Goal: Task Accomplishment & Management: Complete application form

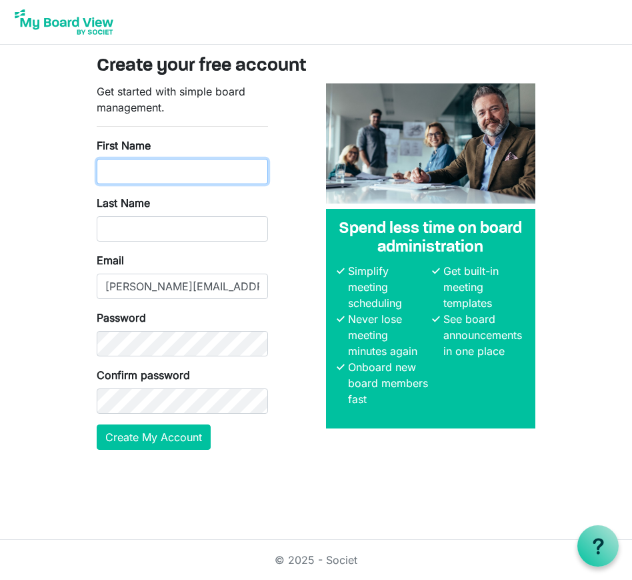
click at [149, 172] on input "First Name" at bounding box center [182, 171] width 171 height 25
type input "Erica"
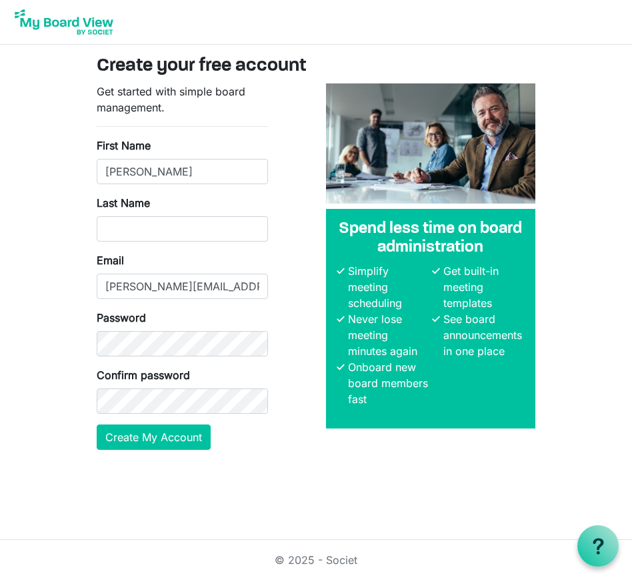
type input "Bowman"
click at [237, 285] on input "erica.s.bowman@sce.com" at bounding box center [182, 286] width 171 height 25
click at [245, 284] on input "erica.s.bowman@sce.com" at bounding box center [182, 286] width 171 height 25
type input "ERICA.S.BOWMAN@EDISONINTL.COM"
click at [165, 437] on button "Create My Account" at bounding box center [154, 436] width 114 height 25
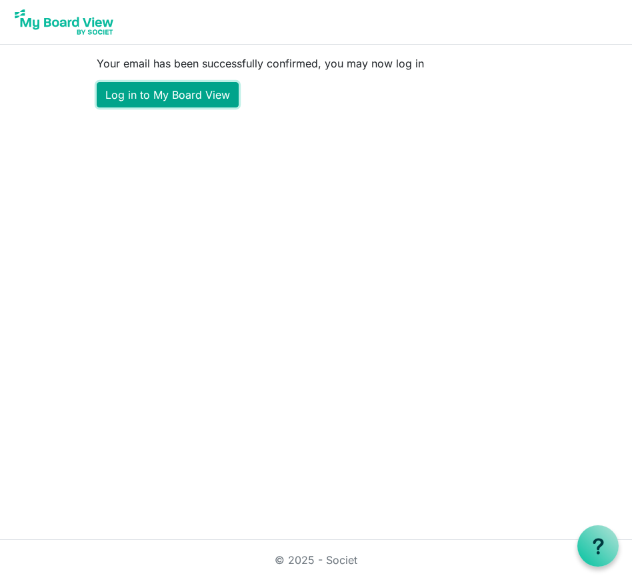
click at [149, 94] on link "Log in to My Board View" at bounding box center [168, 94] width 142 height 25
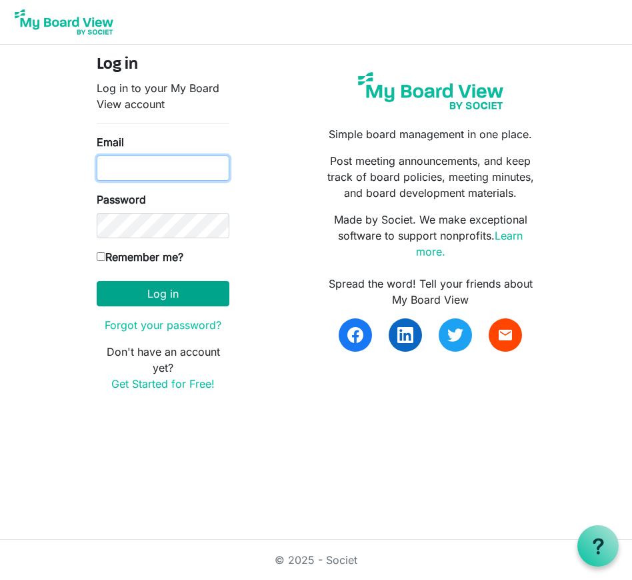
type input "[PERSON_NAME][EMAIL_ADDRESS][PERSON_NAME][DOMAIN_NAME]"
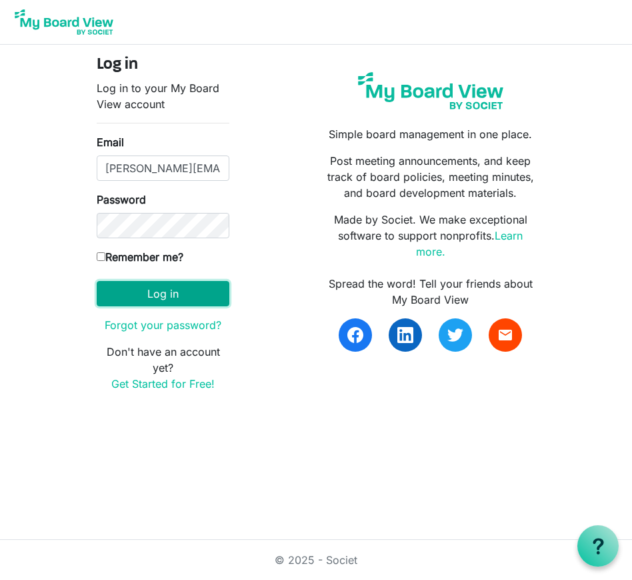
click at [156, 288] on button "Log in" at bounding box center [163, 293] width 133 height 25
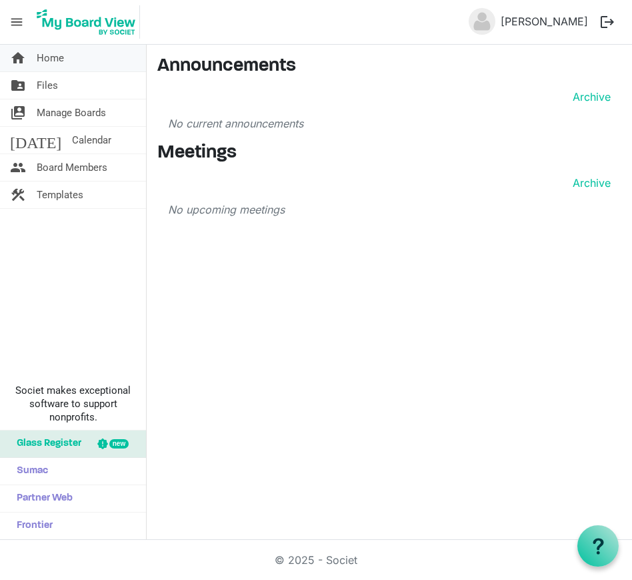
click at [53, 60] on span "Home" at bounding box center [50, 58] width 27 height 27
click at [53, 83] on span "Files" at bounding box center [47, 85] width 21 height 27
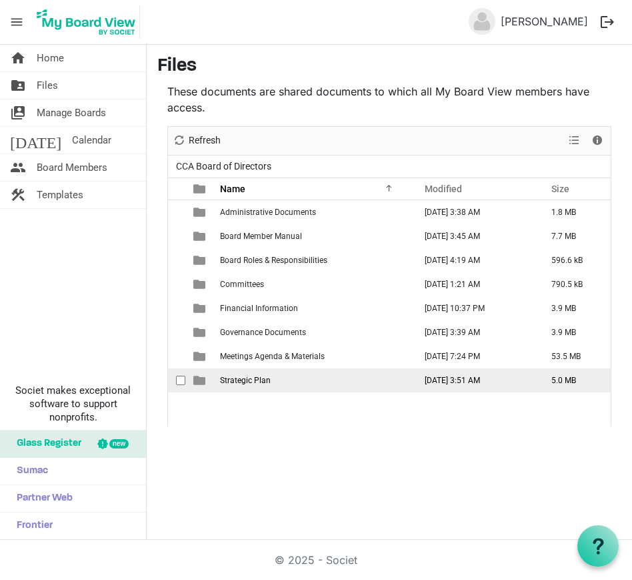
click at [236, 381] on span "Strategic Plan" at bounding box center [245, 380] width 51 height 9
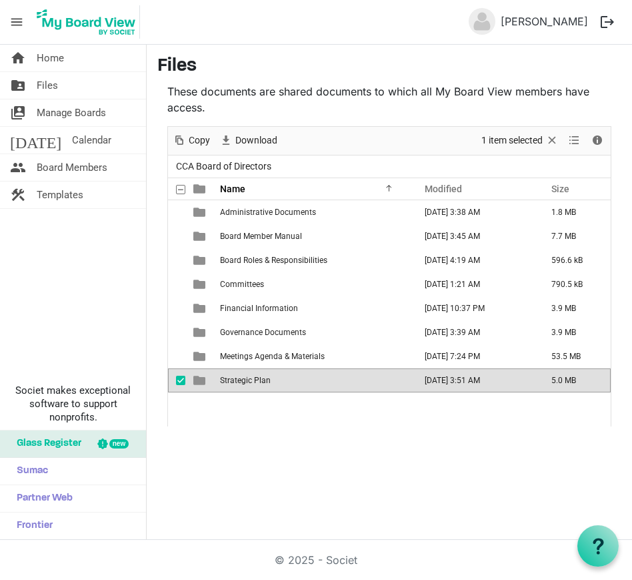
click at [236, 377] on span "Strategic Plan" at bounding box center [245, 380] width 51 height 9
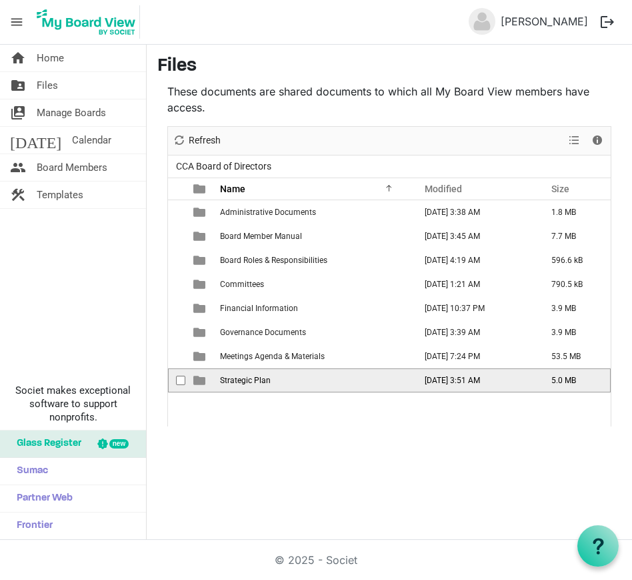
click at [236, 377] on span "Strategic Plan" at bounding box center [245, 380] width 51 height 9
click at [0, 0] on div at bounding box center [0, 0] width 0 height 0
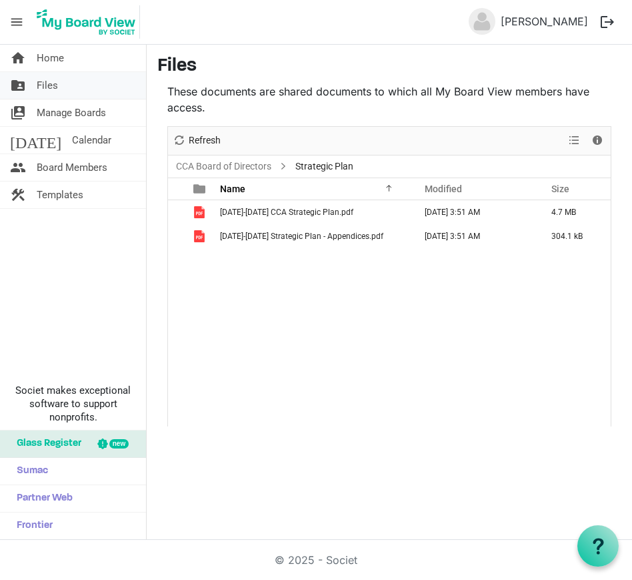
click at [53, 84] on span "Files" at bounding box center [47, 85] width 21 height 27
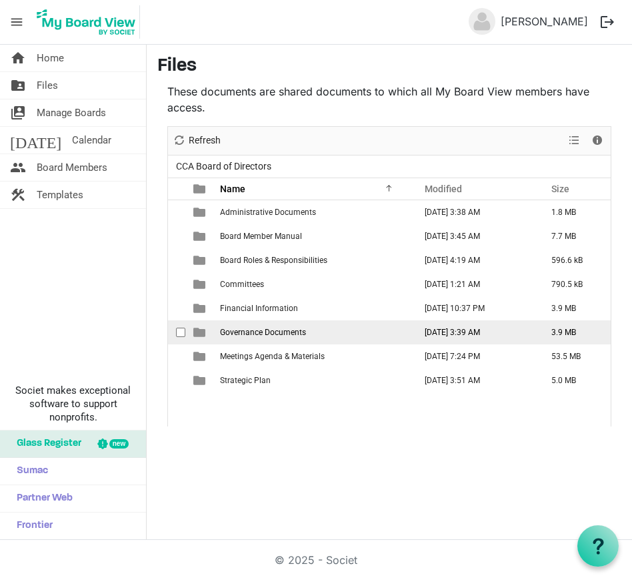
click at [228, 332] on span "Governance Documents" at bounding box center [263, 332] width 86 height 9
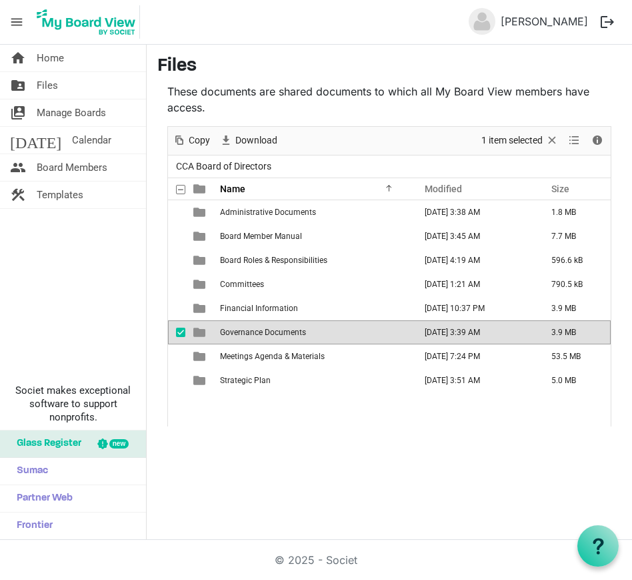
click at [228, 332] on span "Governance Documents" at bounding box center [263, 332] width 86 height 9
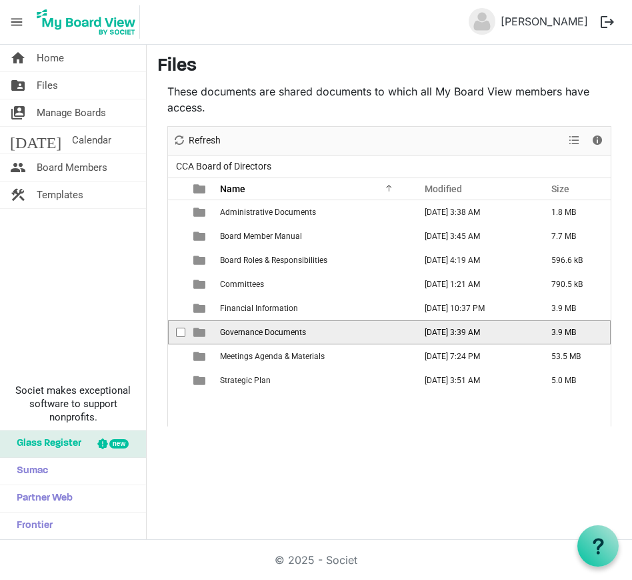
click at [228, 332] on span "Governance Documents" at bounding box center [263, 332] width 86 height 9
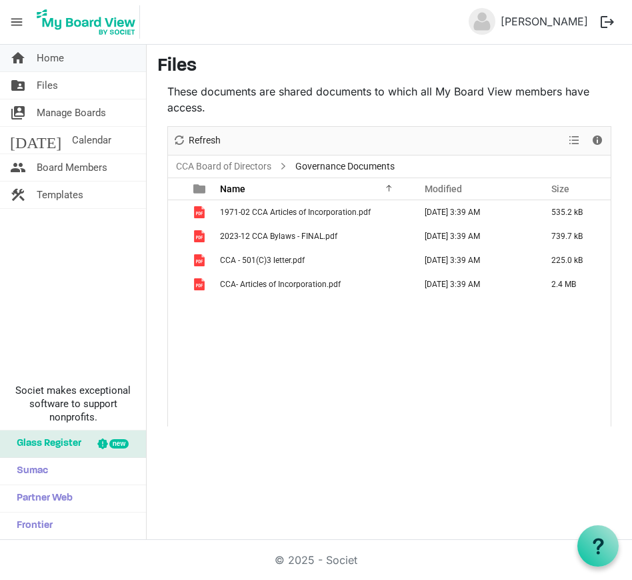
click at [46, 57] on span "Home" at bounding box center [50, 58] width 27 height 27
